Goal: Task Accomplishment & Management: Manage account settings

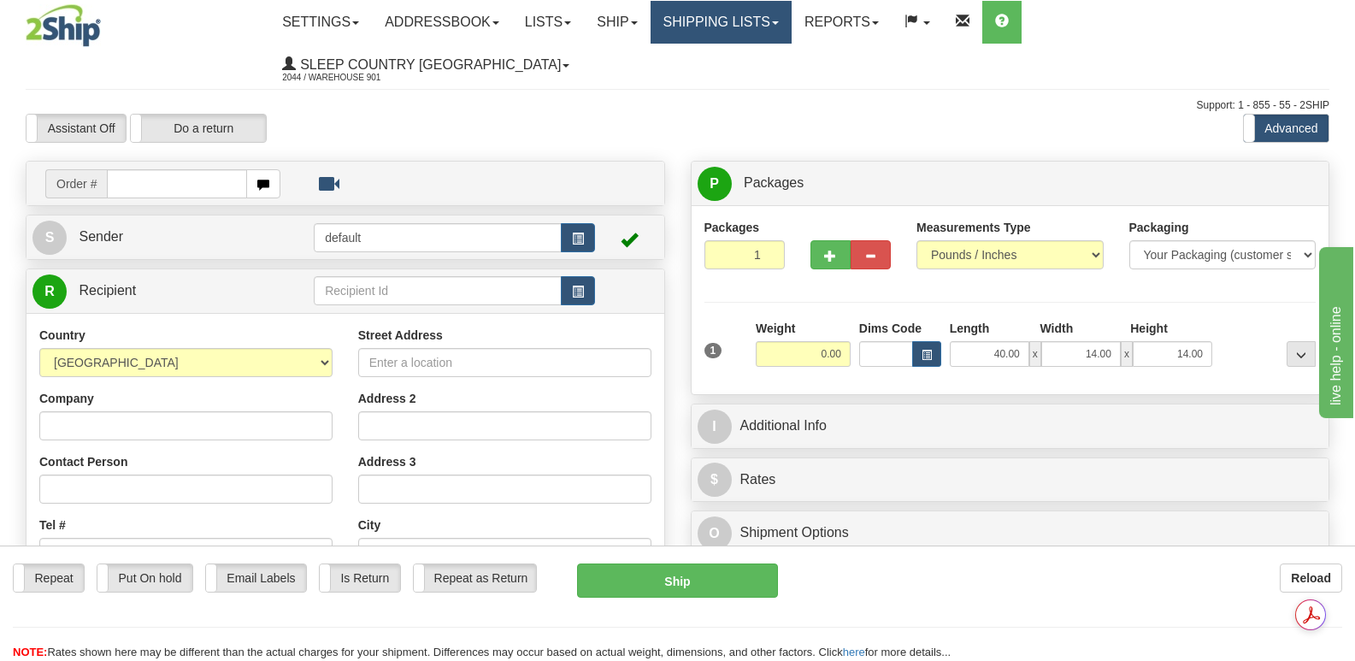
click at [792, 26] on link "Shipping lists" at bounding box center [721, 22] width 141 height 43
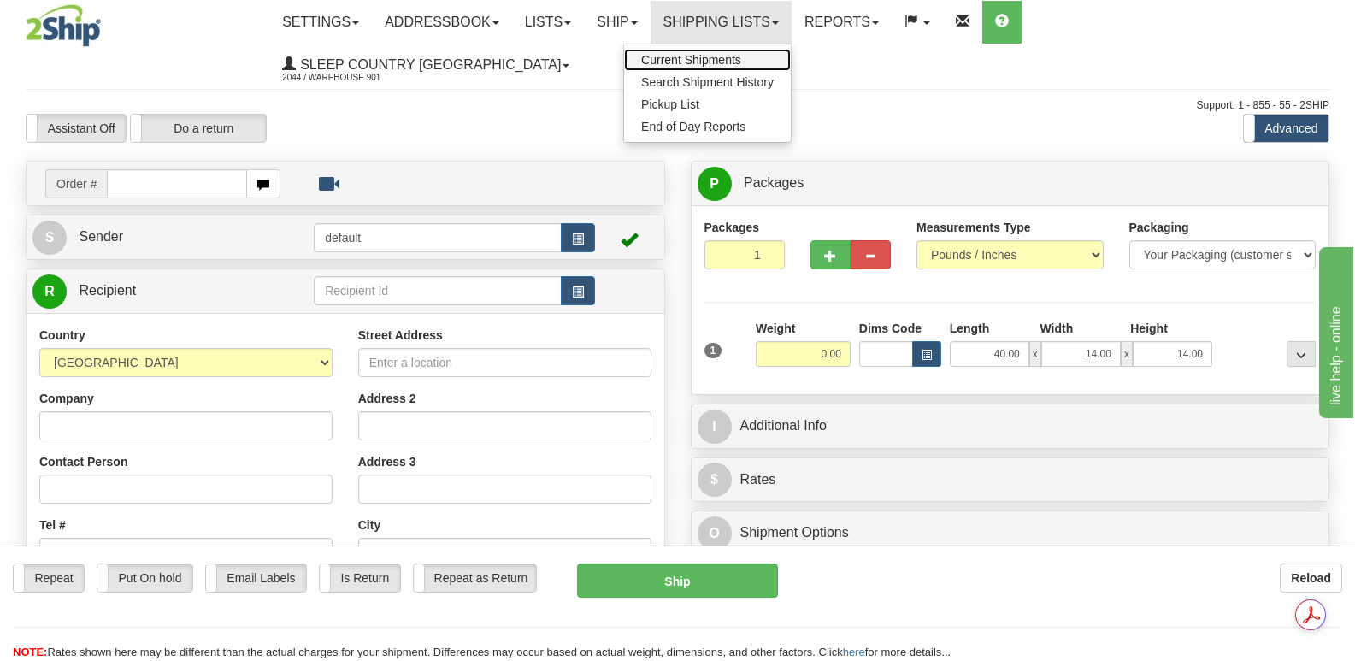
click at [741, 58] on span "Current Shipments" at bounding box center [691, 60] width 100 height 14
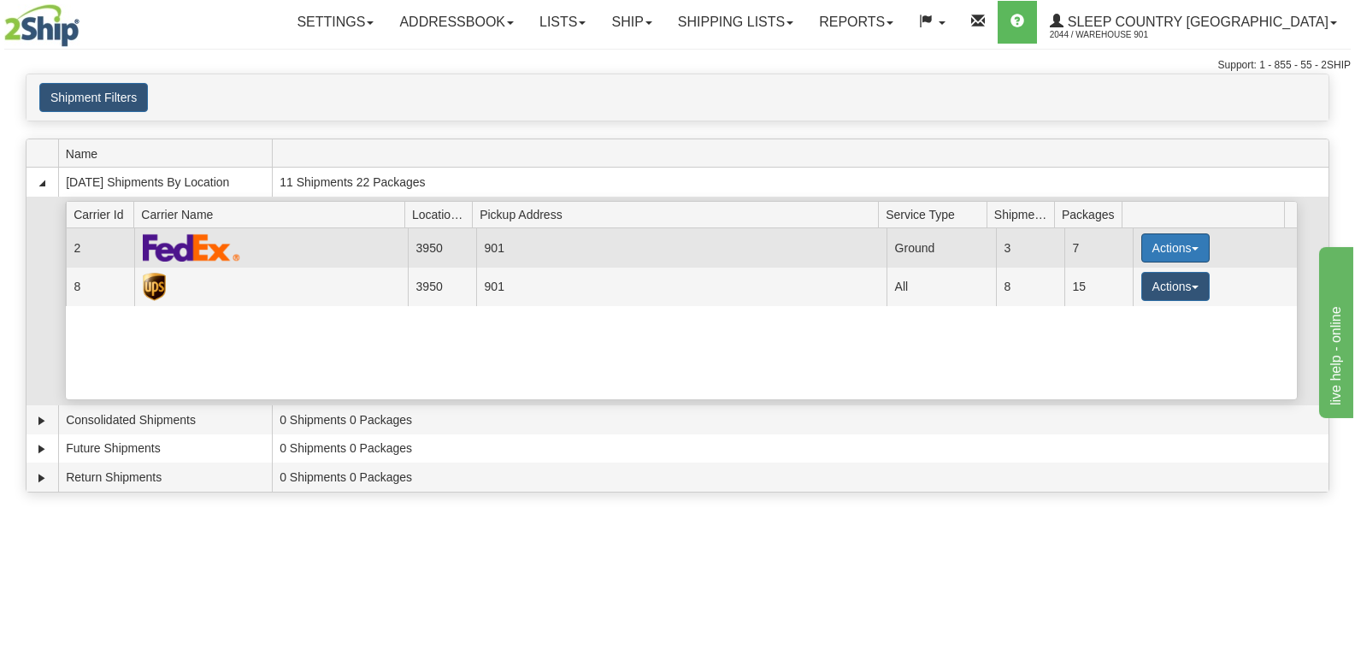
click at [1173, 245] on button "Actions" at bounding box center [1176, 247] width 68 height 29
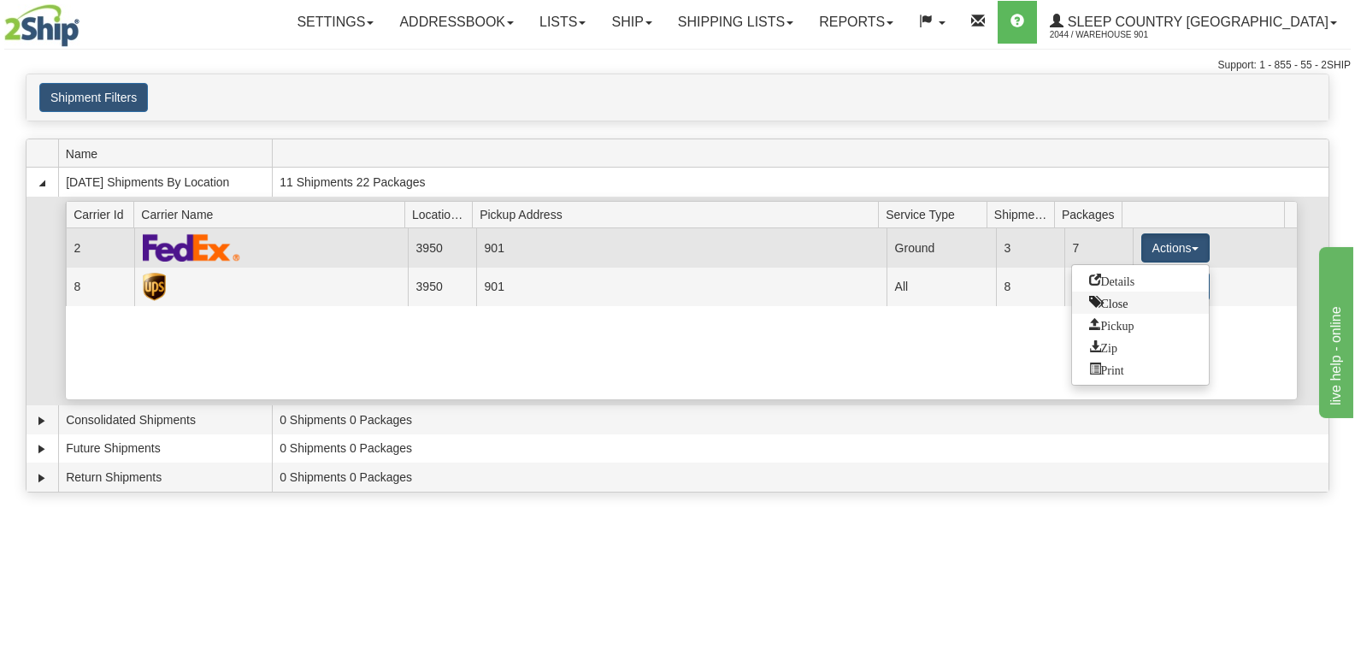
click at [1114, 304] on span "Close" at bounding box center [1109, 302] width 39 height 12
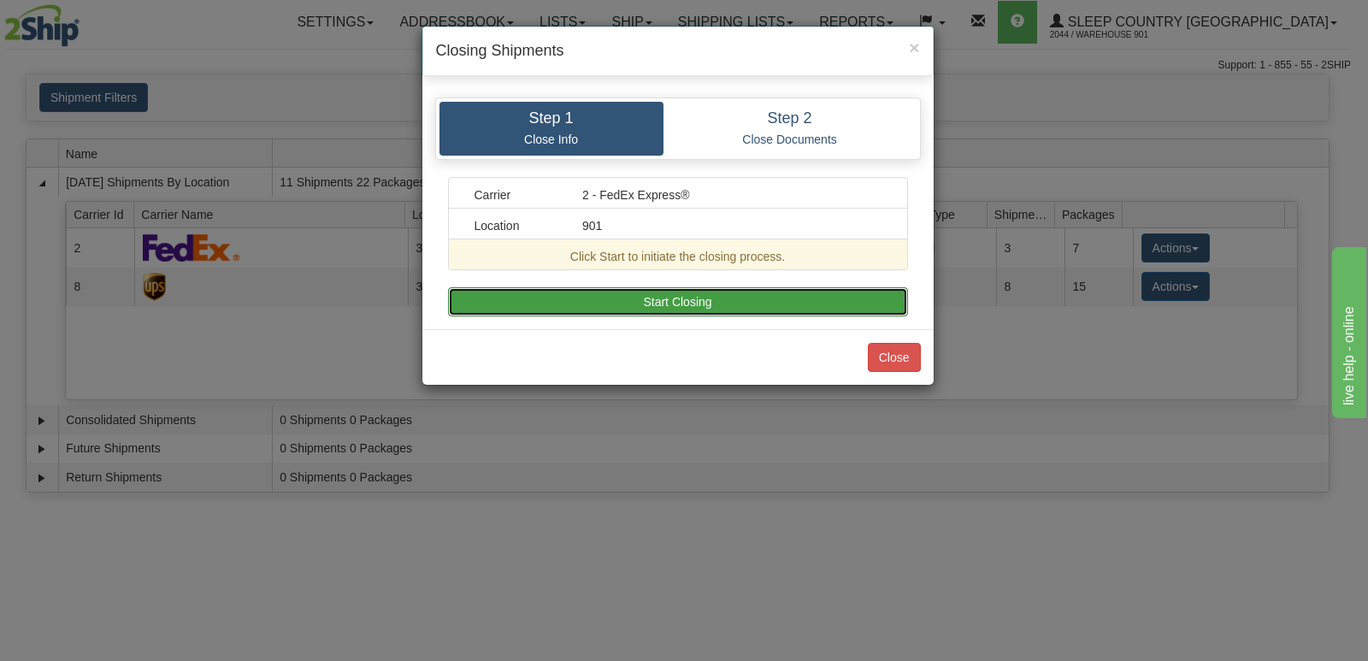
click at [675, 300] on button "Start Closing" at bounding box center [678, 301] width 460 height 29
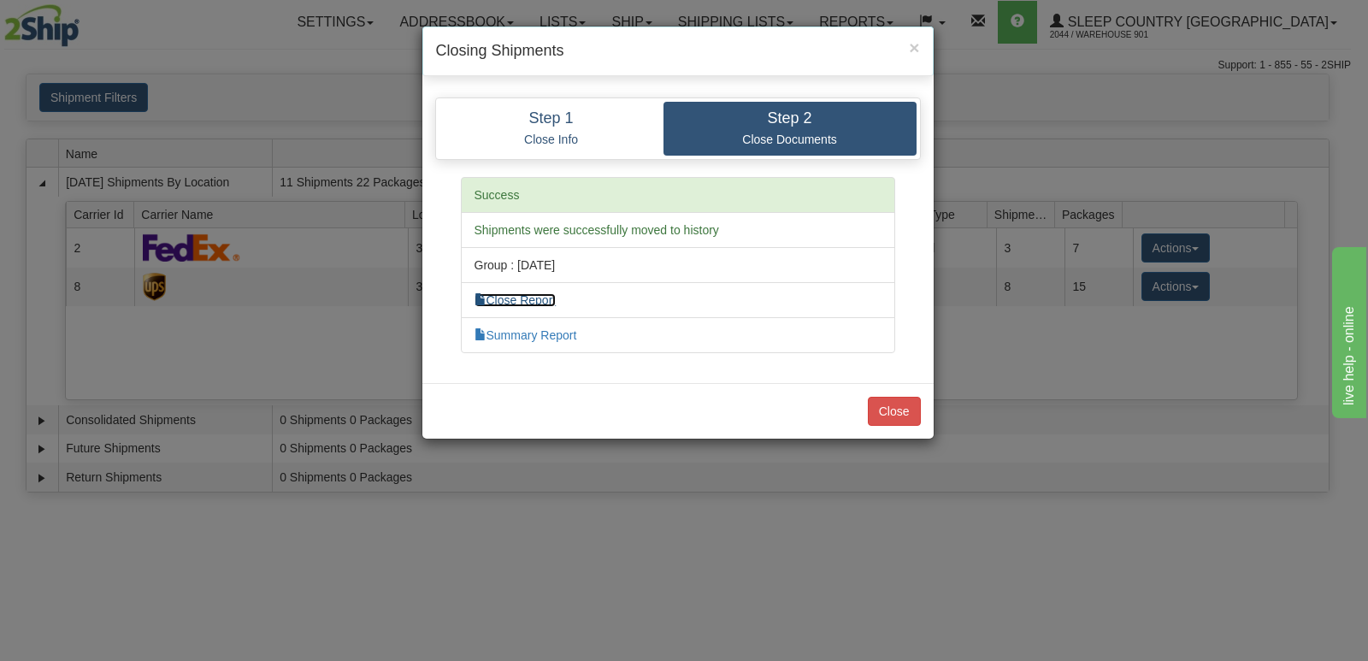
click at [535, 298] on link "Close Report" at bounding box center [516, 300] width 82 height 14
click at [560, 335] on link "Summary Report" at bounding box center [526, 335] width 103 height 14
click at [890, 408] on button "Close" at bounding box center [894, 411] width 53 height 29
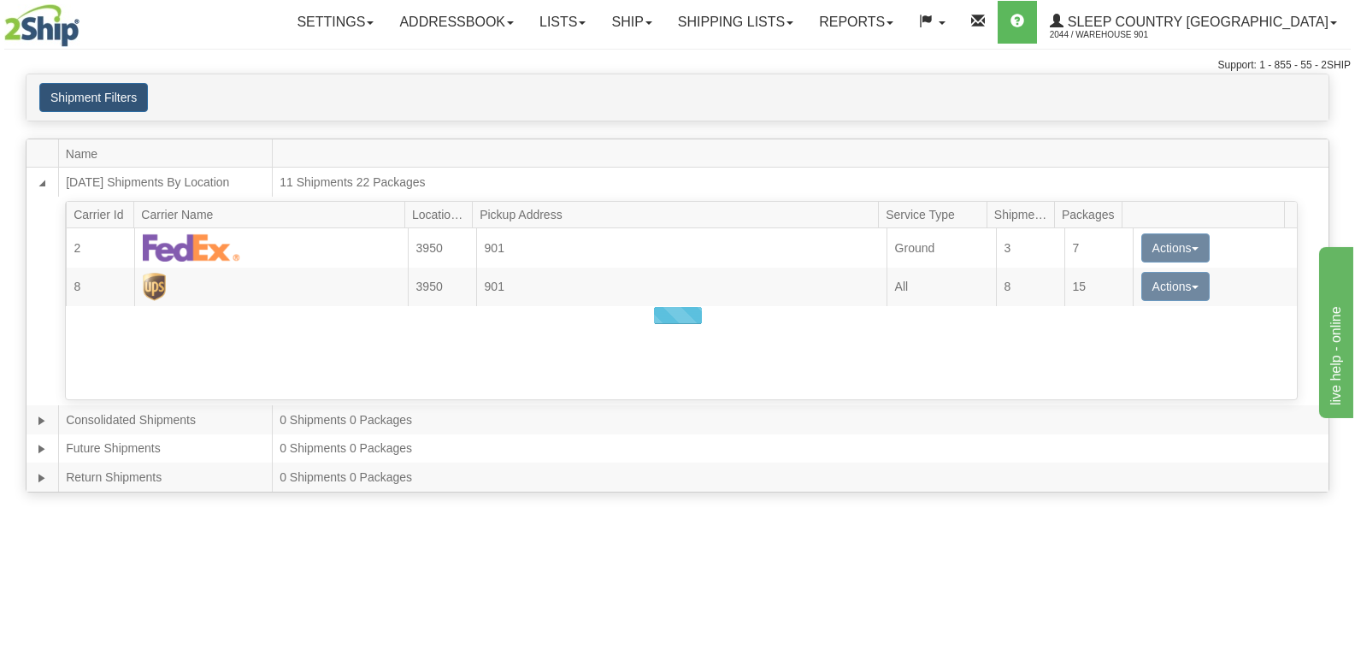
click at [1166, 286] on div at bounding box center [678, 315] width 1302 height 352
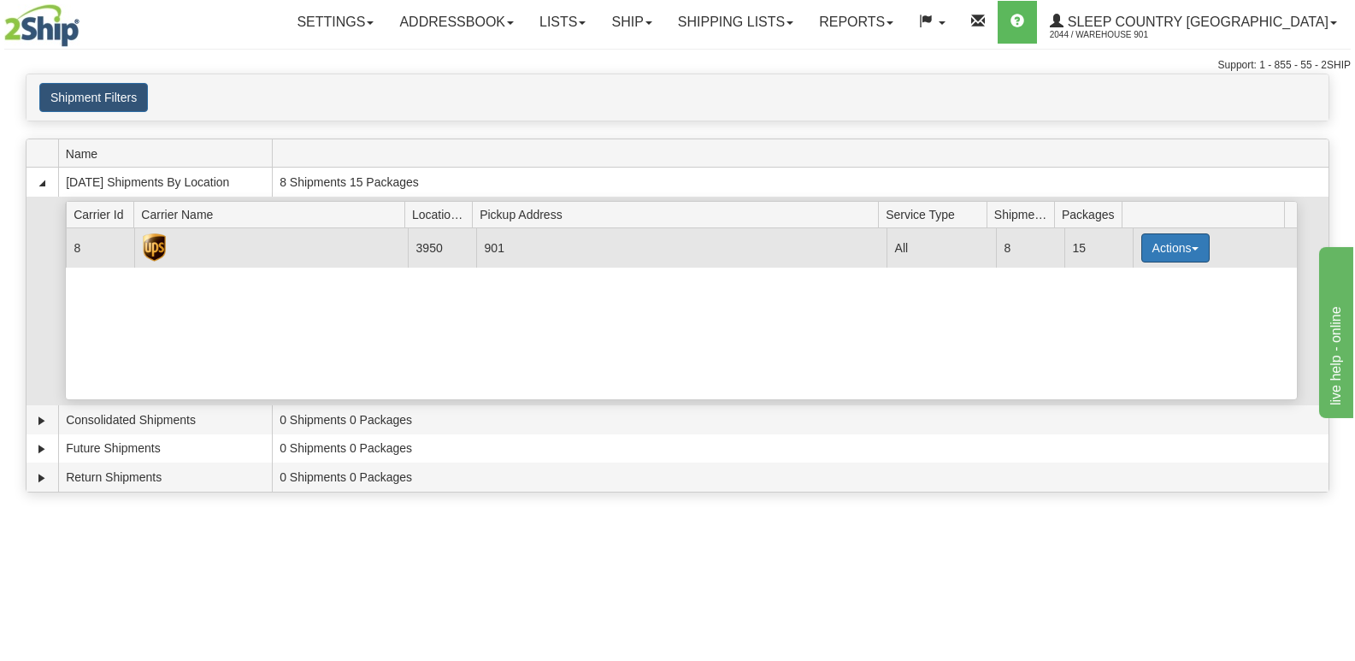
click at [1190, 244] on button "Actions" at bounding box center [1176, 247] width 68 height 29
click at [1125, 304] on span "Close" at bounding box center [1109, 302] width 39 height 12
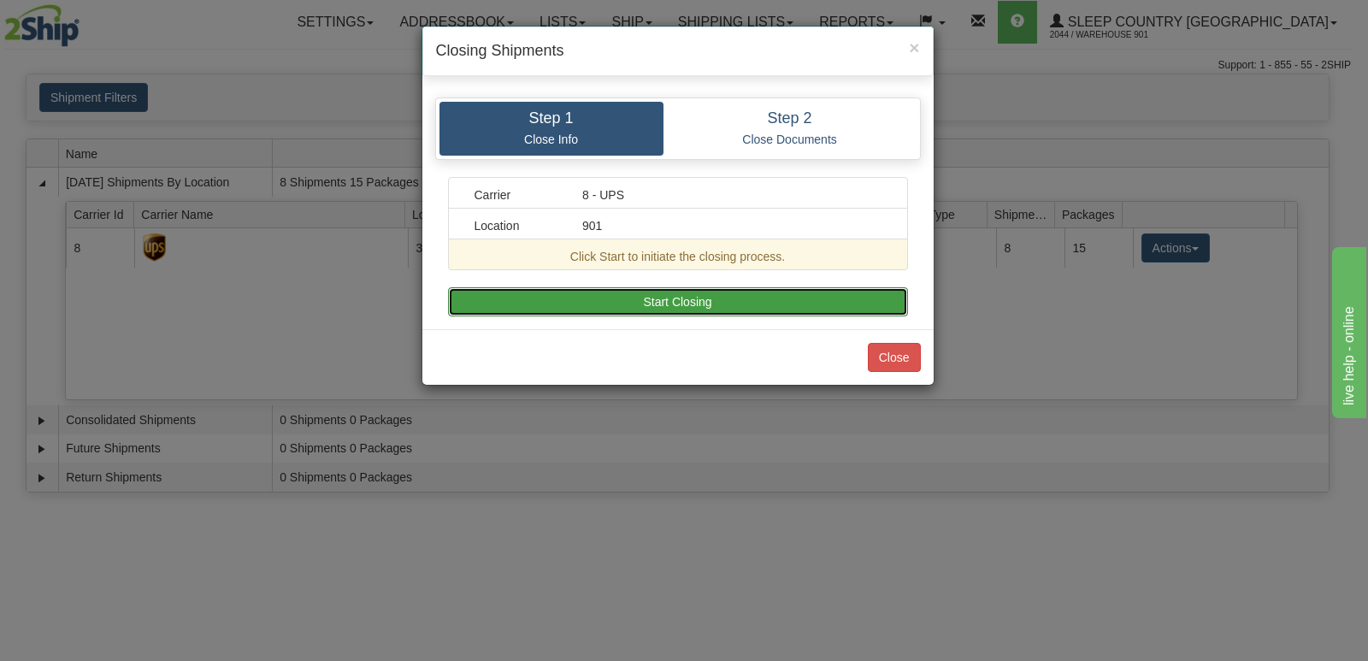
click at [727, 302] on button "Start Closing" at bounding box center [678, 301] width 460 height 29
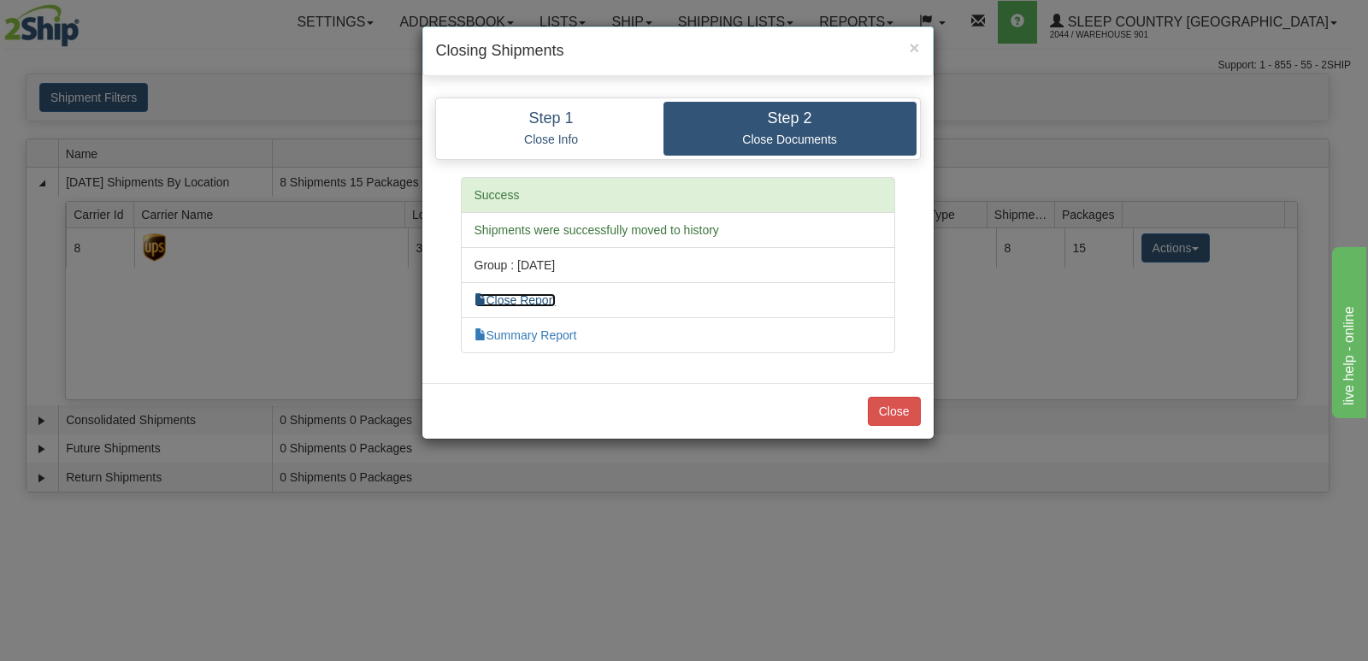
click at [541, 299] on link "Close Report" at bounding box center [516, 300] width 82 height 14
click at [566, 338] on link "Summary Report" at bounding box center [526, 335] width 103 height 14
click at [895, 410] on button "Close" at bounding box center [894, 411] width 53 height 29
